Goal: Answer question/provide support: Share knowledge or assist other users

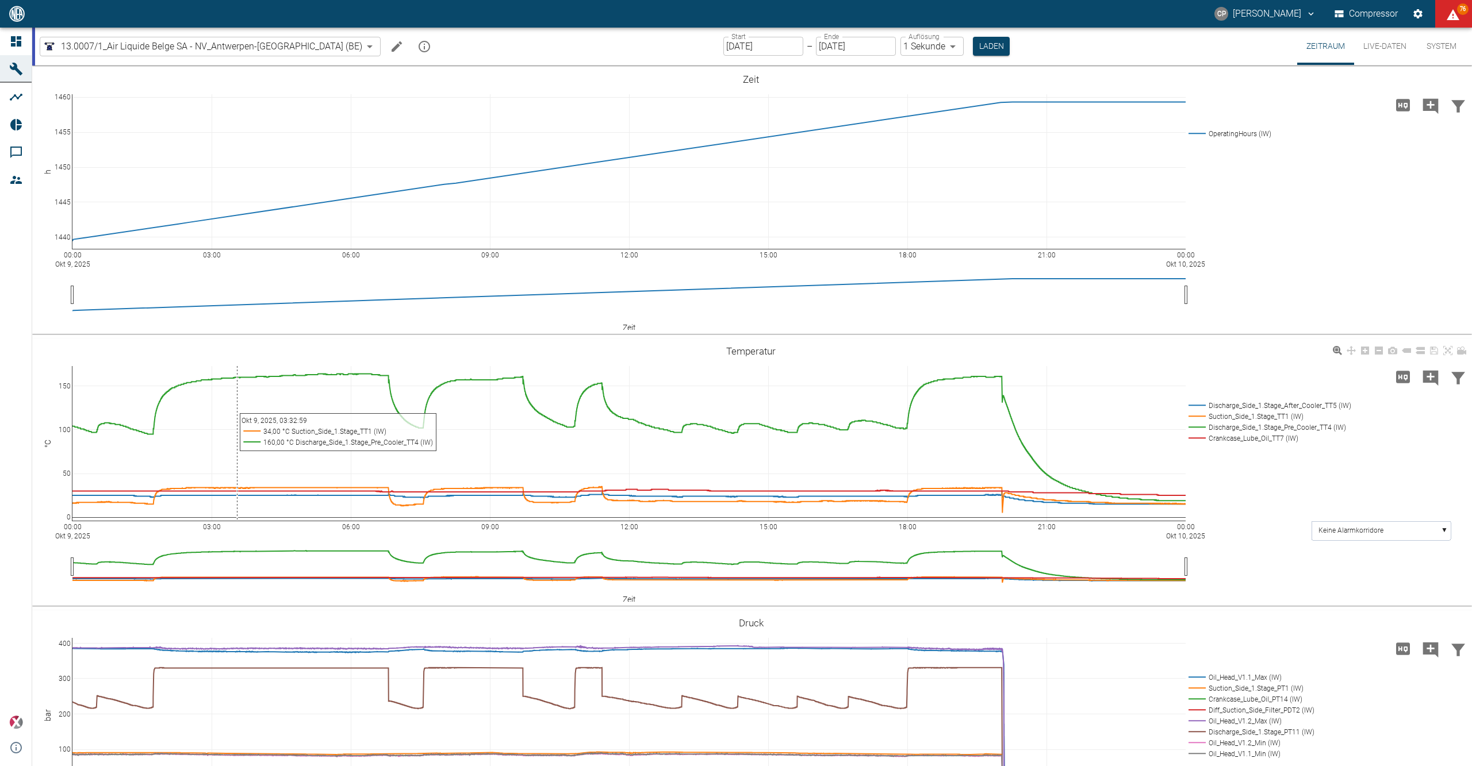
scroll to position [306, 0]
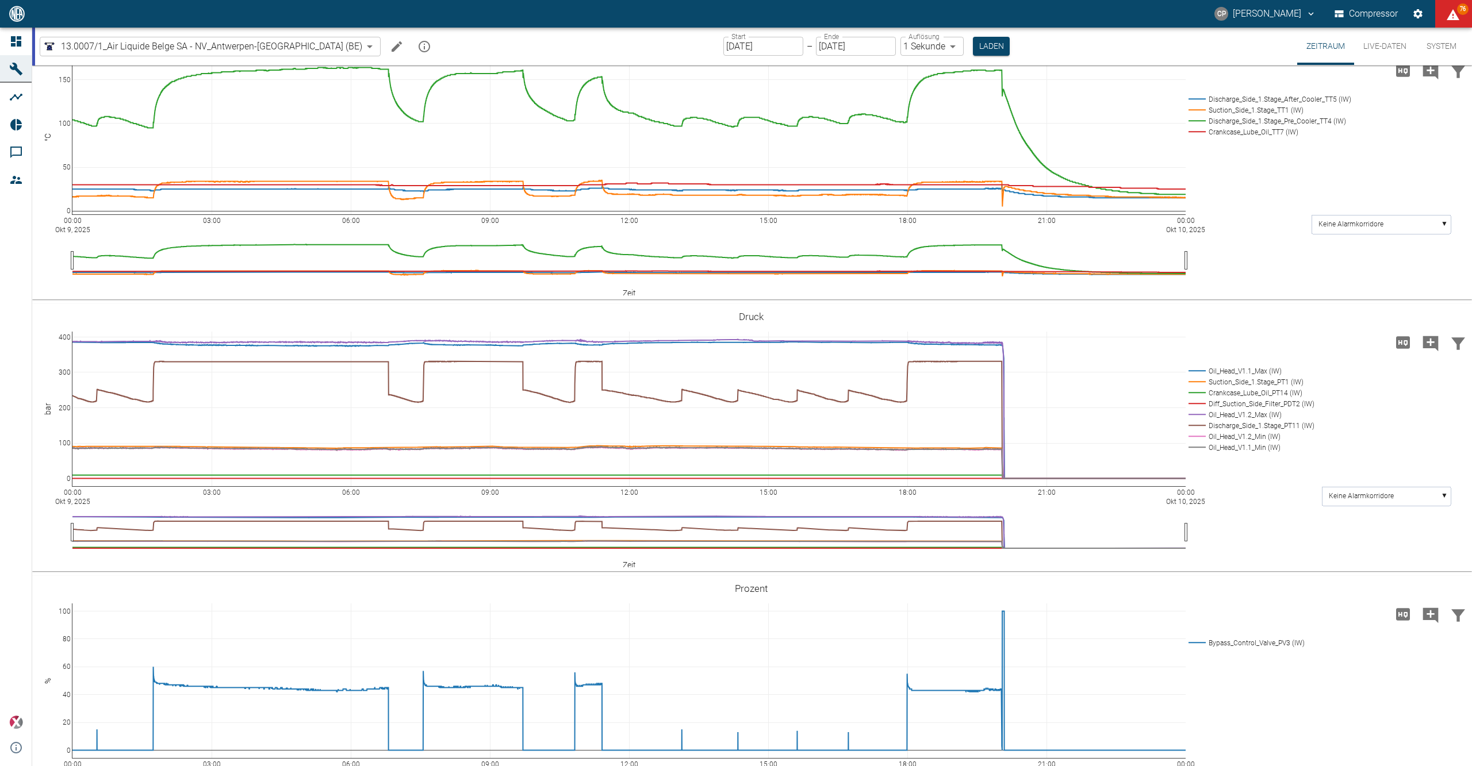
click at [21, 39] on icon at bounding box center [16, 41] width 14 height 14
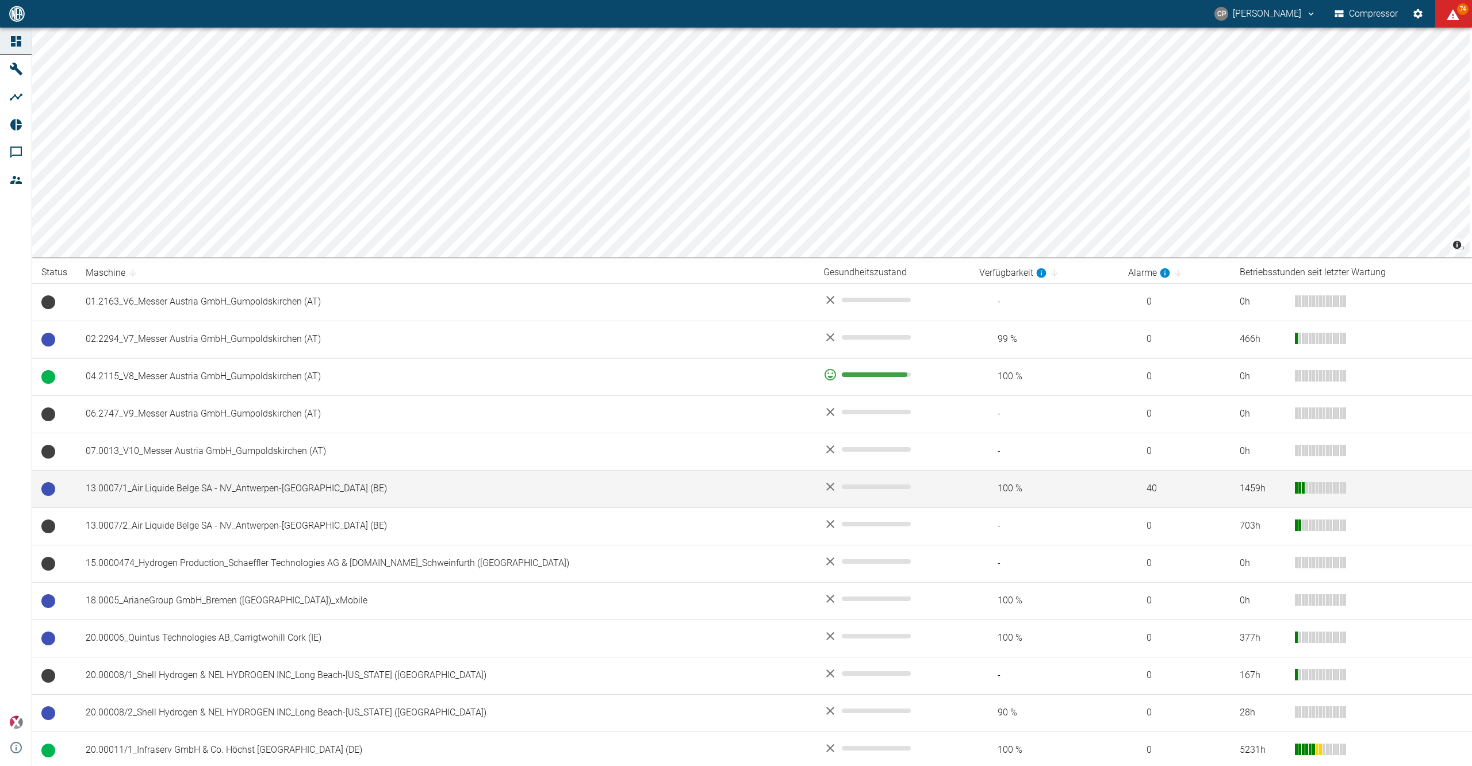
click at [216, 478] on td "13.0007/1_Air Liquide Belge SA - NV_Antwerpen-[GEOGRAPHIC_DATA] (BE)" at bounding box center [445, 488] width 738 height 37
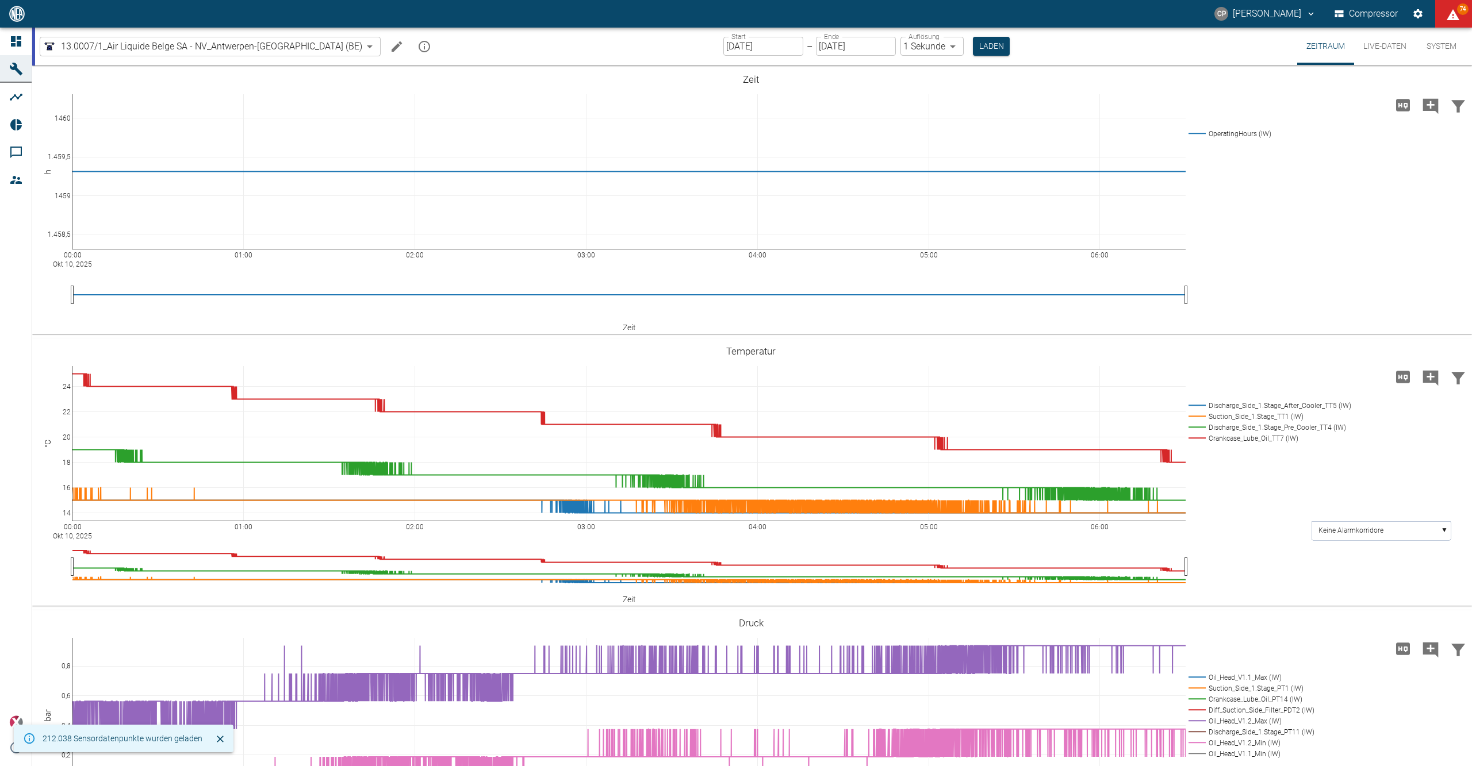
click at [723, 51] on input "10.10.2025" at bounding box center [763, 46] width 80 height 19
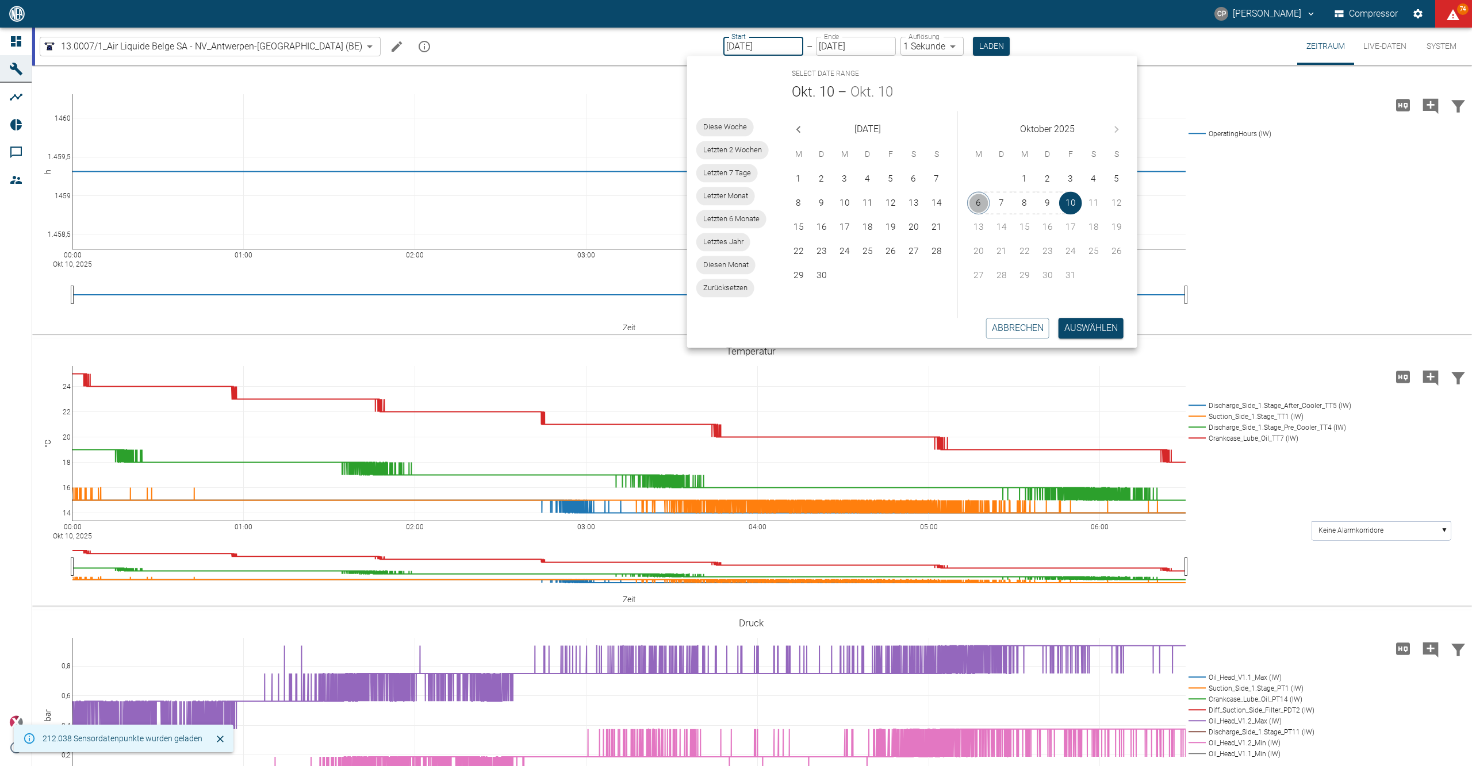
click at [985, 200] on button "6" at bounding box center [978, 202] width 23 height 23
type input "06.10.2025"
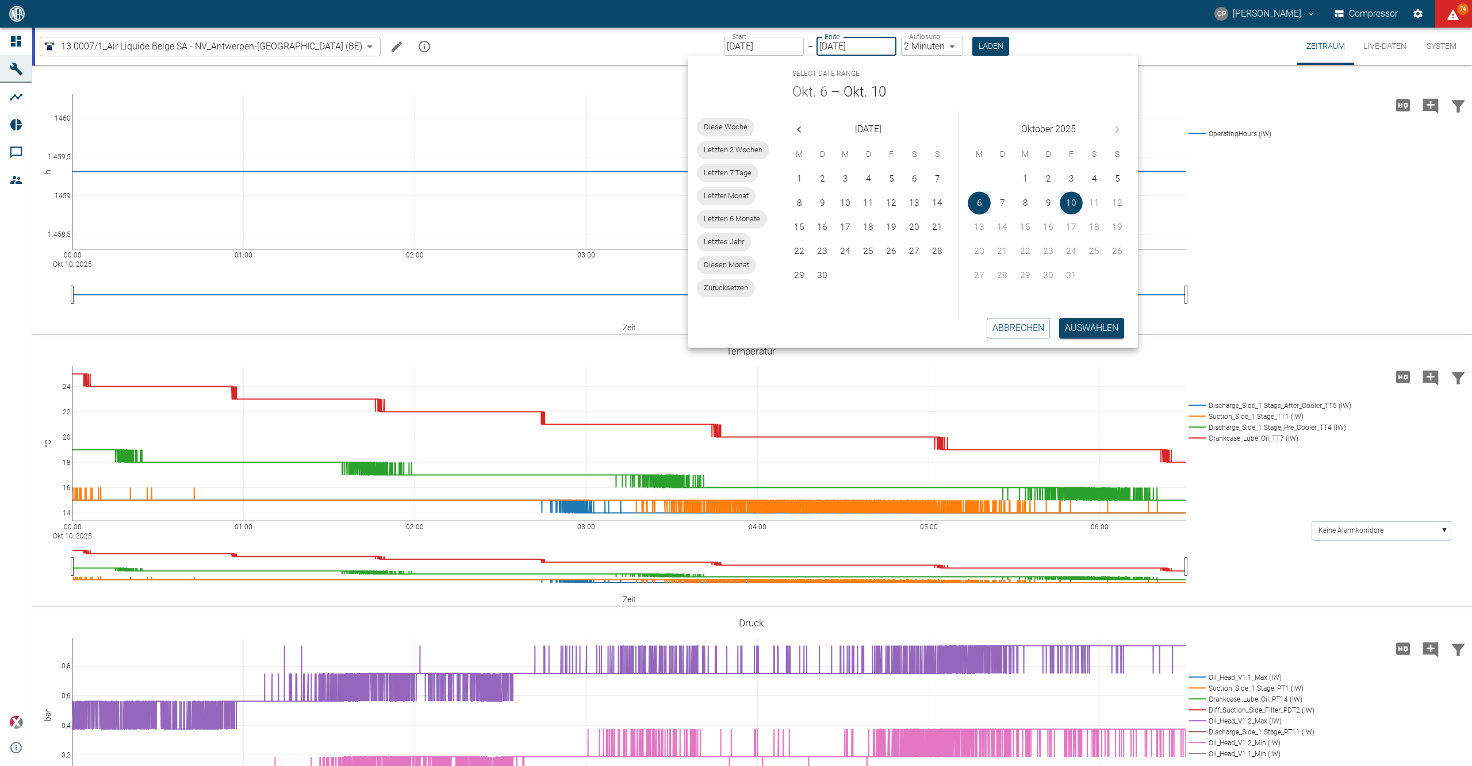
click at [915, 44] on body "CP Christoph Palm Compressor 74 Dashboard Maschinen Analysen Reports Kommentare…" at bounding box center [736, 383] width 1472 height 766
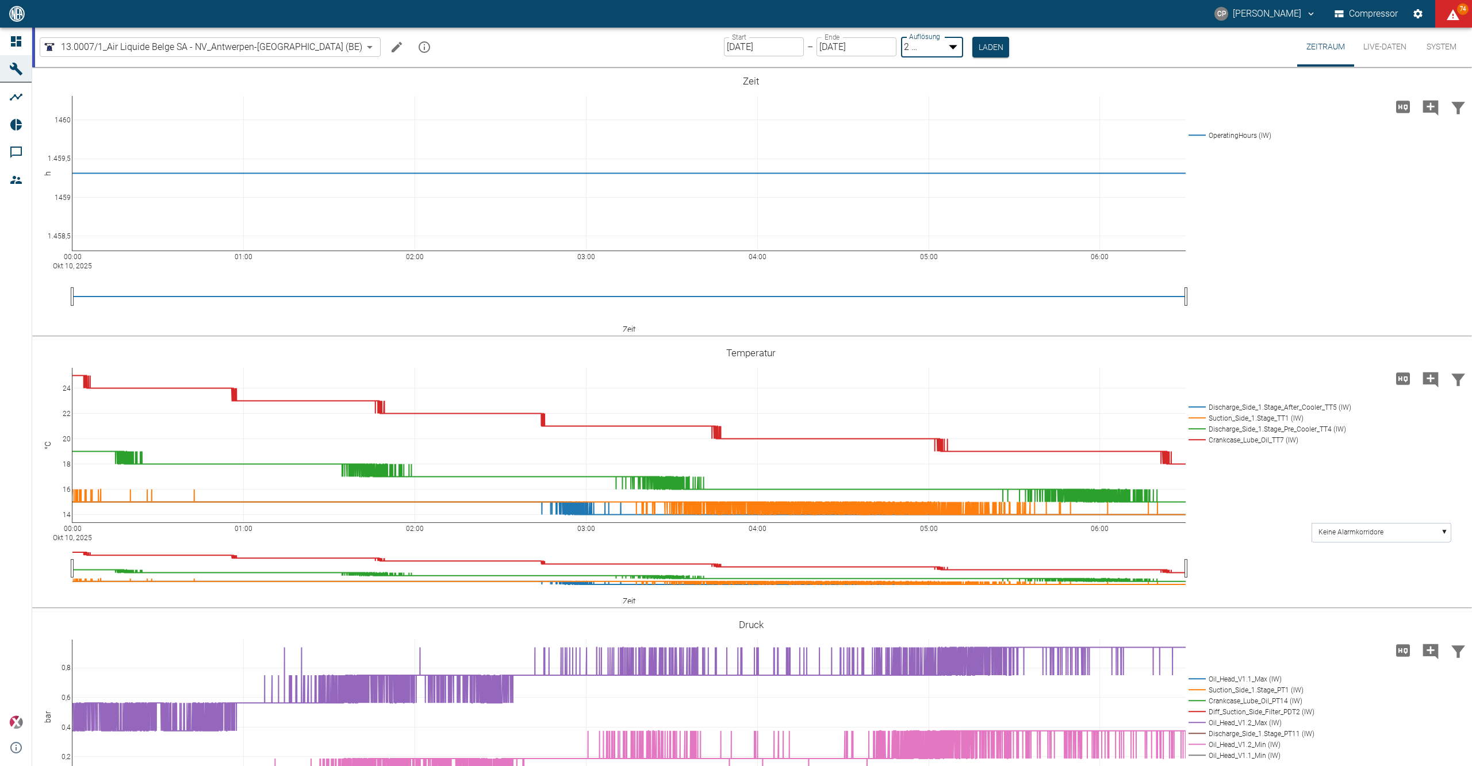
type input "1sec"
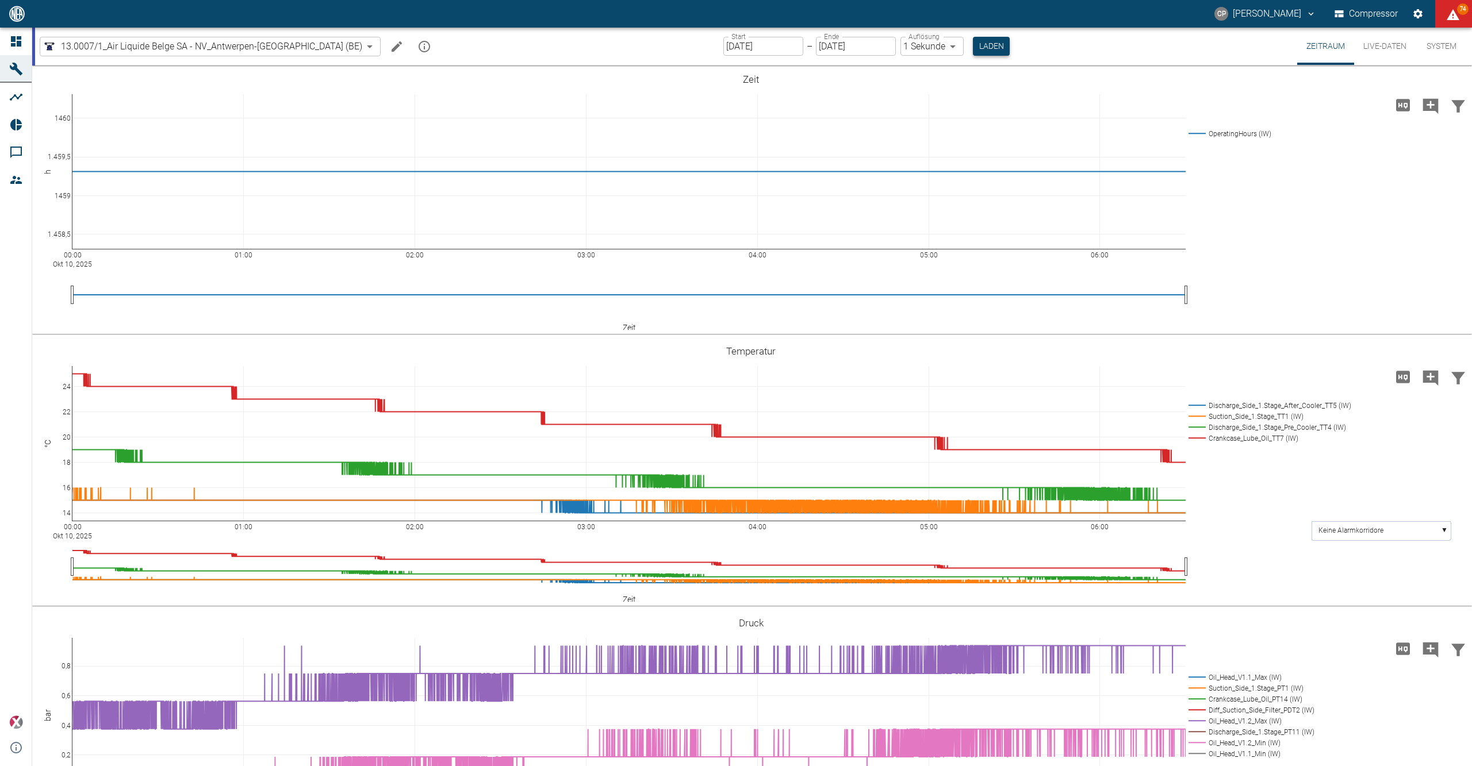
click at [973, 48] on button "Laden" at bounding box center [991, 46] width 37 height 19
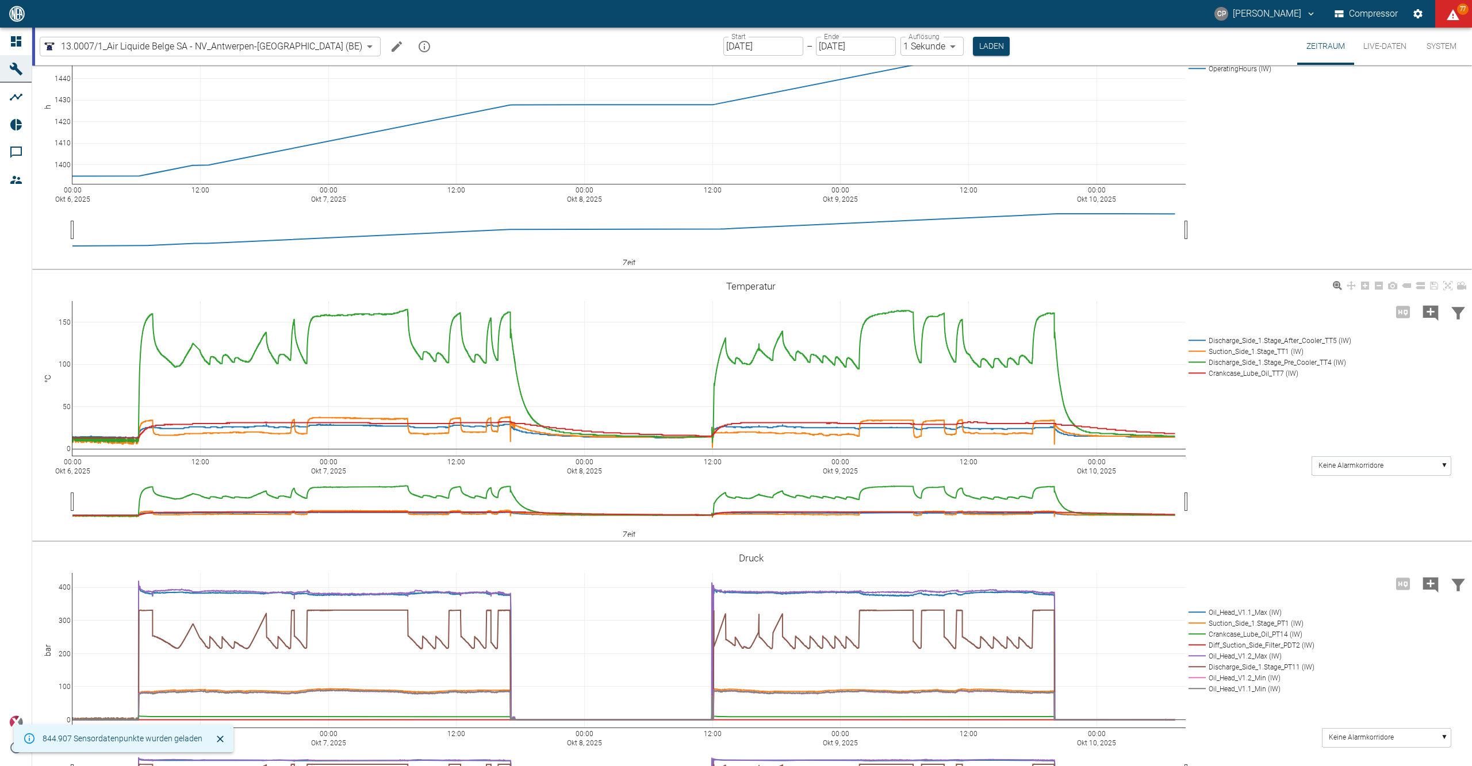
scroll to position [153, 0]
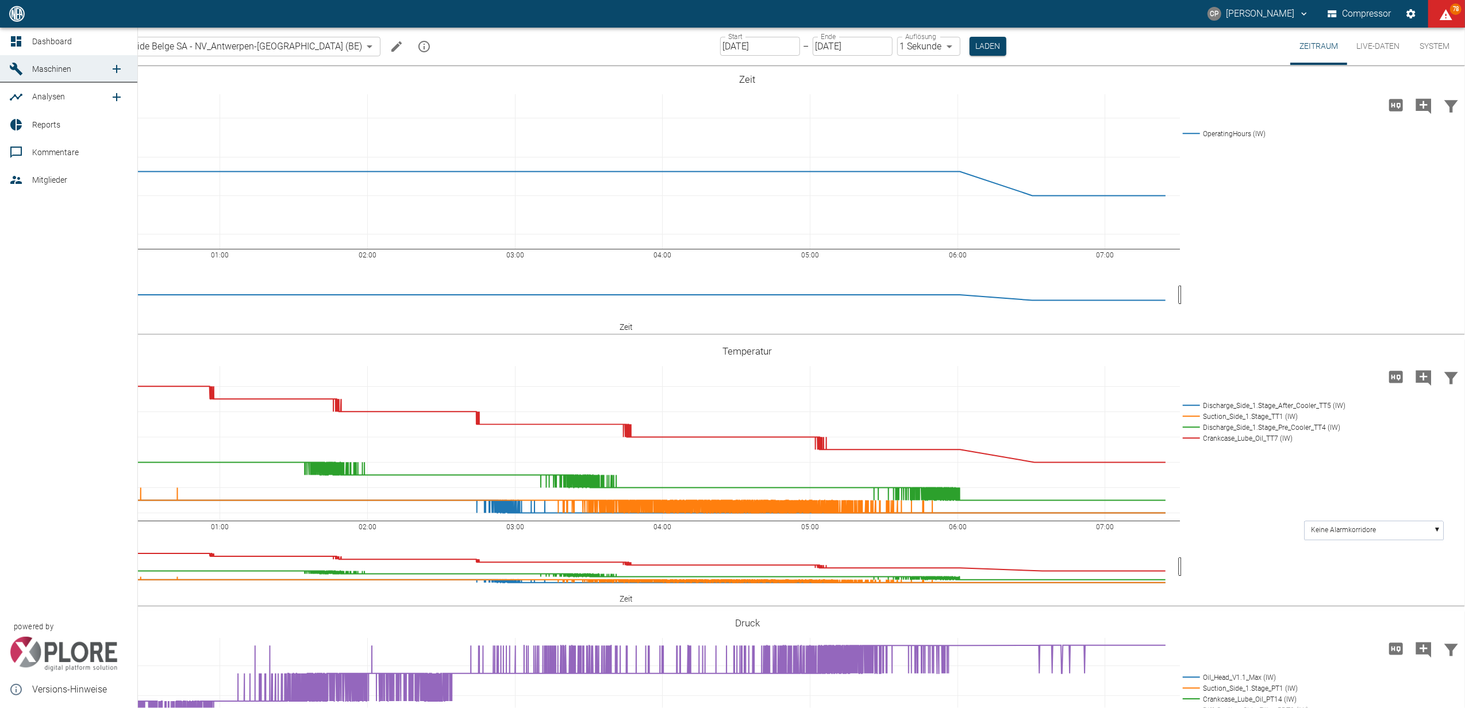
click at [21, 47] on icon at bounding box center [16, 41] width 14 height 14
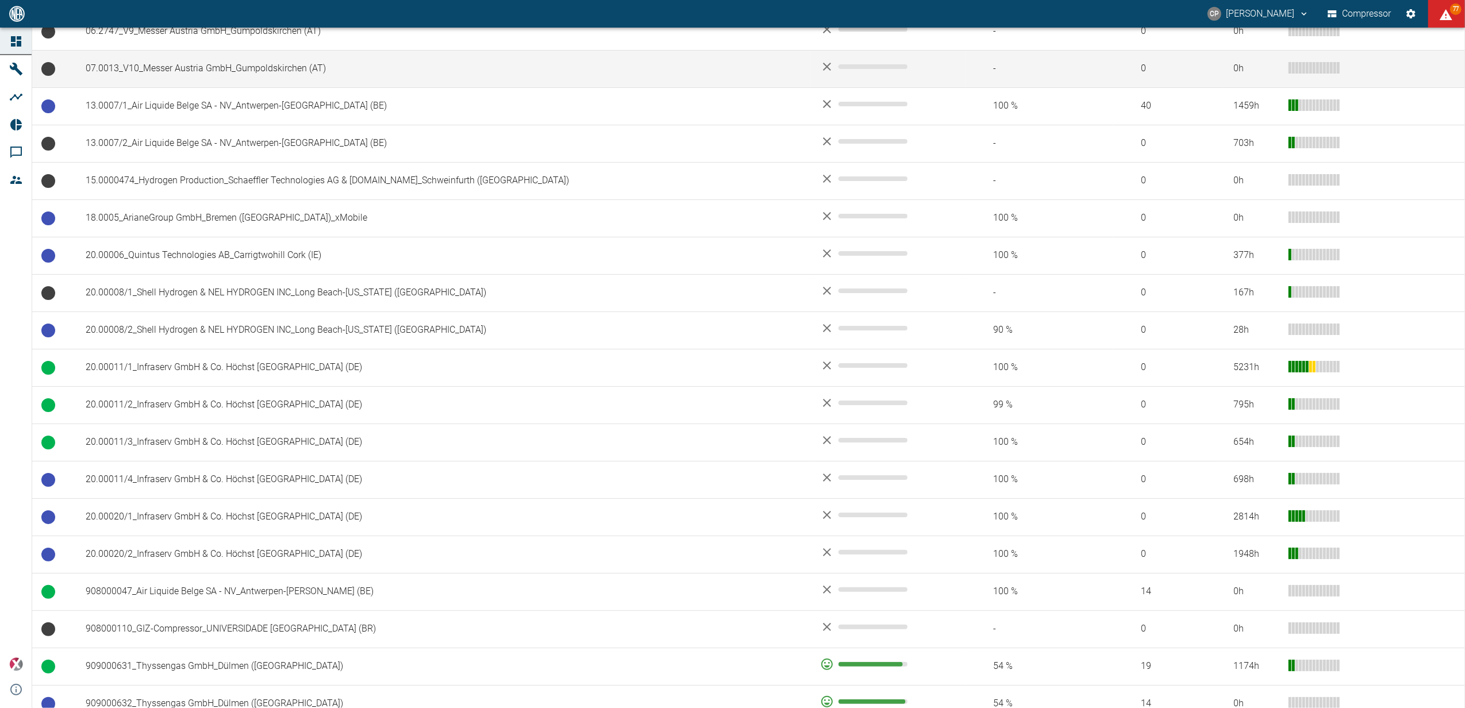
scroll to position [536, 0]
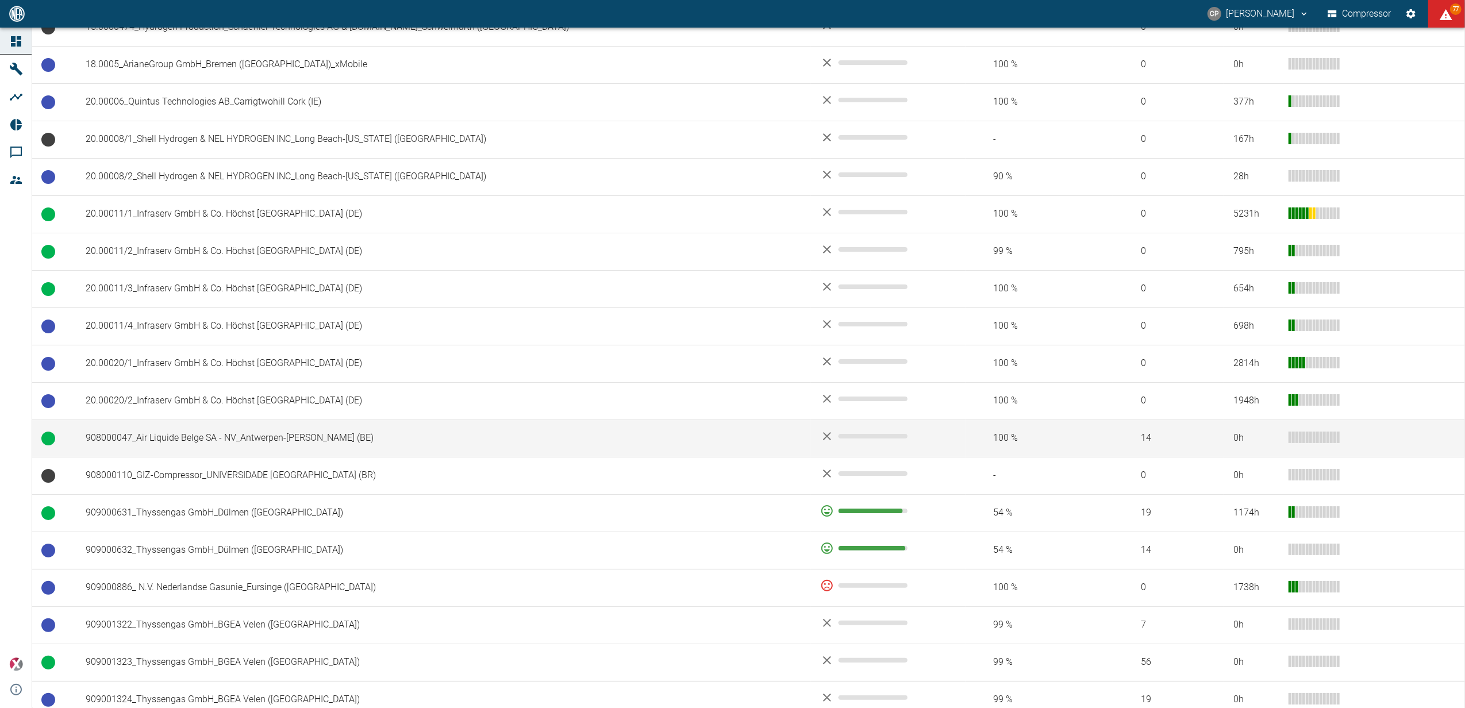
click at [306, 443] on td "908000047_Air Liquide Belge SA - NV_Antwerpen-Lillo (BE)" at bounding box center [443, 438] width 735 height 37
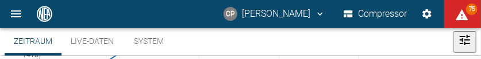
scroll to position [153, 0]
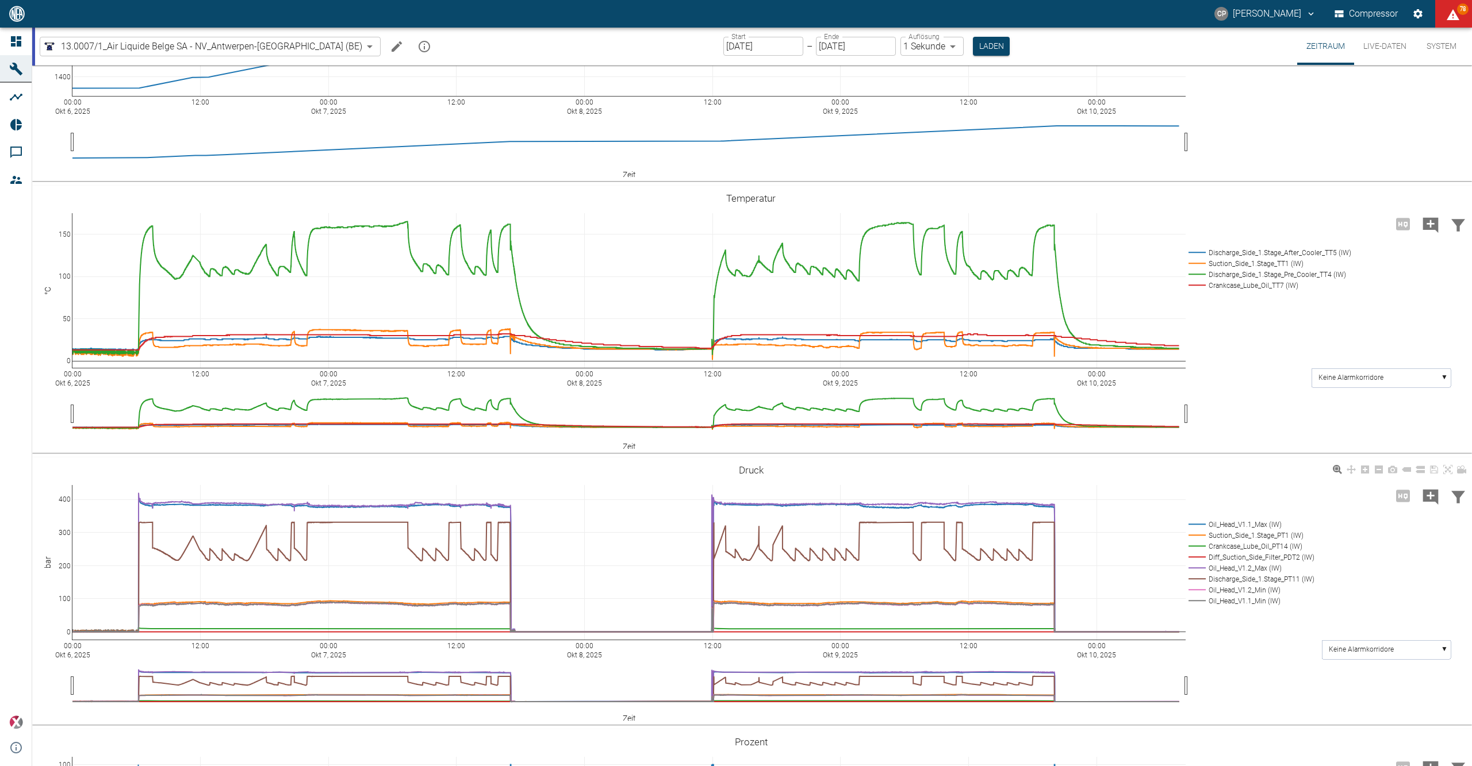
drag, startPoint x: 1425, startPoint y: 495, endPoint x: 1199, endPoint y: 550, distance: 232.0
click at [1425, 495] on icon "Kommentar hinzufügen" at bounding box center [1430, 497] width 18 height 18
click at [1356, 490] on button "Weiter" at bounding box center [1372, 495] width 34 height 17
paste textarea "Automated notification from XPLORE PLC Alarm 13.0007/1_Air Liquide Belge SA - N…"
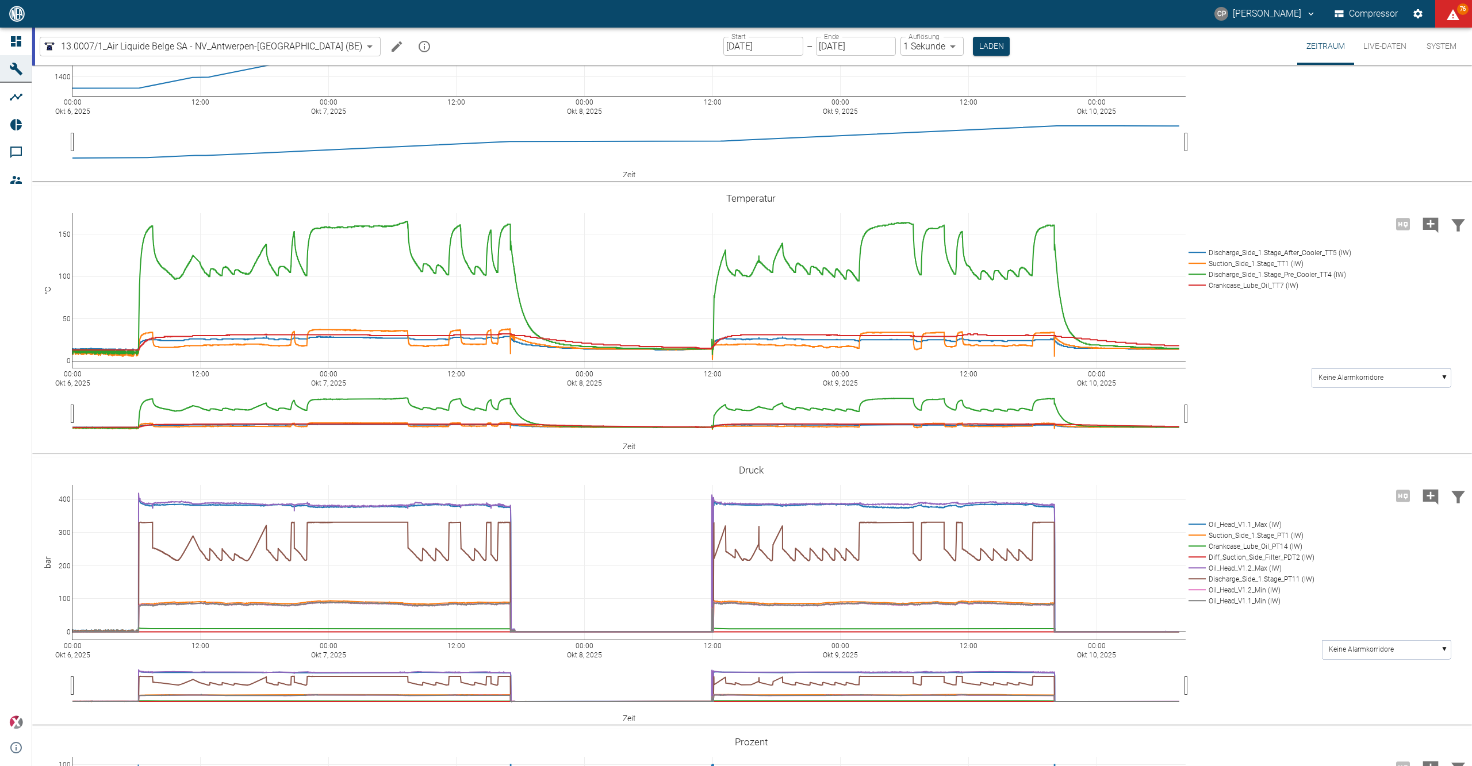
paste textarea "The customer is informed. AdHoc Service is created."
type textarea "Automated notification from XPLORE PLC Alarm 13.0007/1_Air Liquide Belge SA - N…"
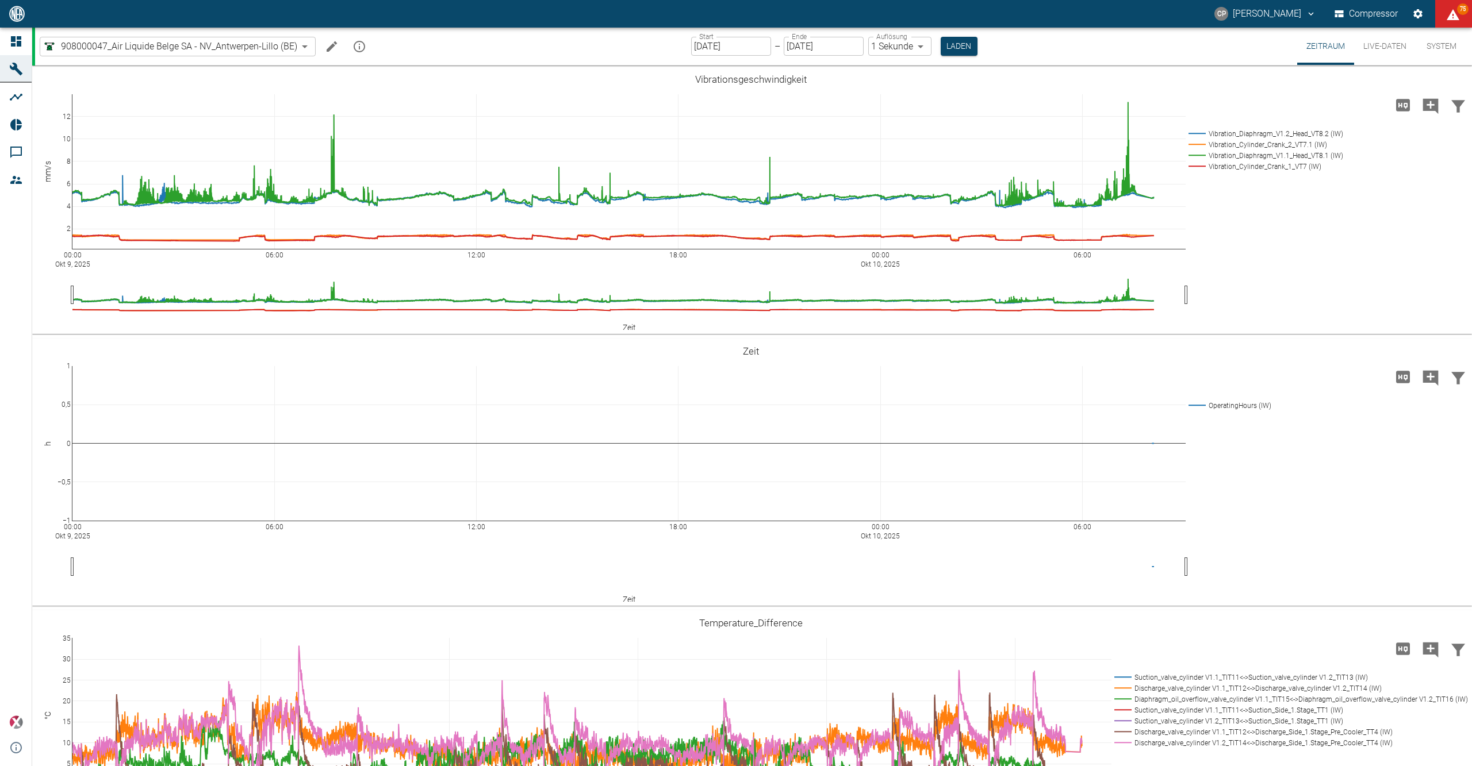
scroll to position [613, 0]
